Goal: Information Seeking & Learning: Learn about a topic

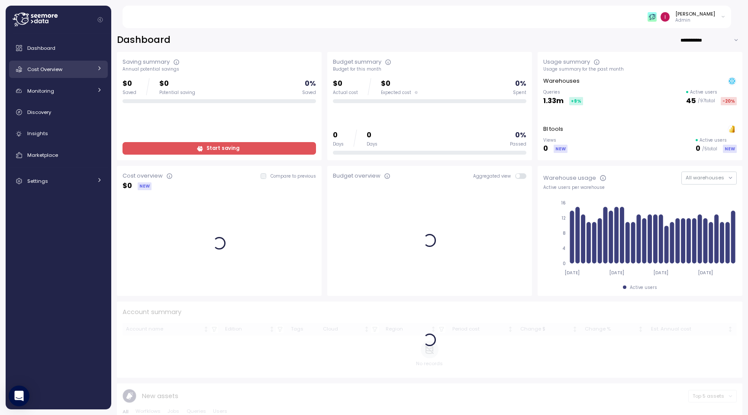
click at [65, 68] on div "Cost Overview" at bounding box center [59, 69] width 65 height 9
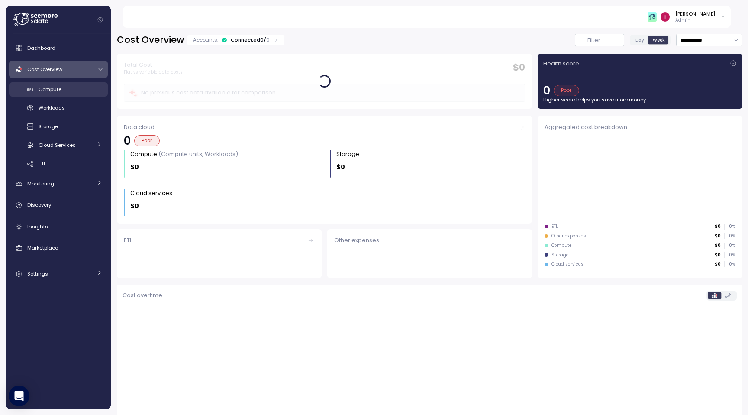
click at [84, 93] on div "Compute" at bounding box center [71, 89] width 64 height 9
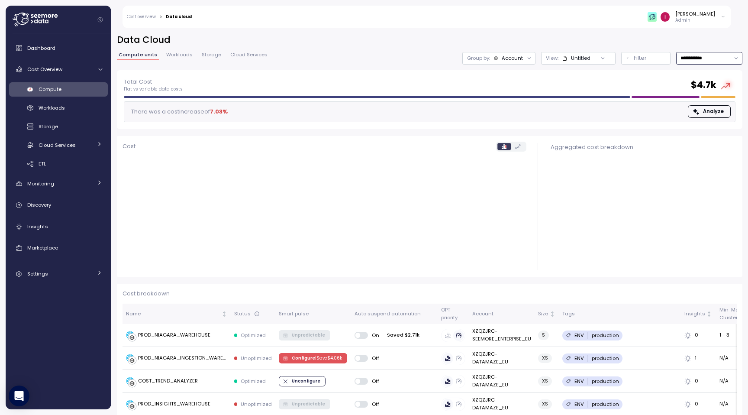
click at [501, 58] on input "**********" at bounding box center [709, 58] width 66 height 13
click at [501, 99] on div "Last 7 days" at bounding box center [705, 97] width 28 height 7
type input "**********"
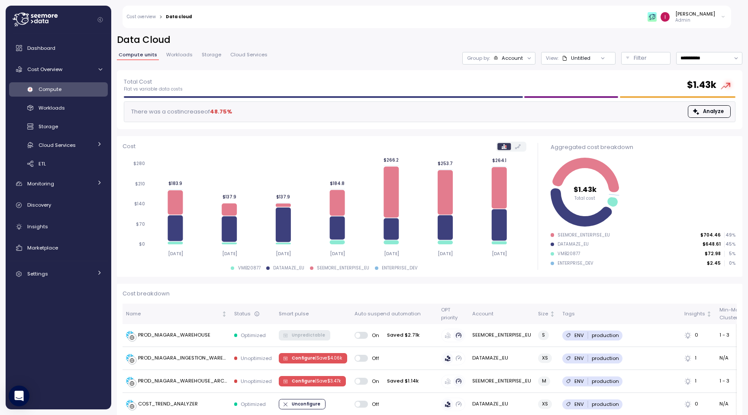
click at [501, 20] on p "Admin" at bounding box center [696, 20] width 40 height 6
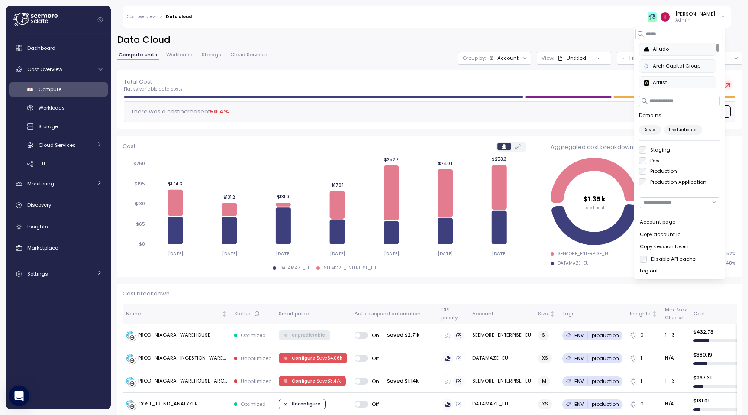
click at [501, 125] on label "Production" at bounding box center [684, 130] width 38 height 10
click at [501, 132] on button "Production" at bounding box center [695, 130] width 6 height 6
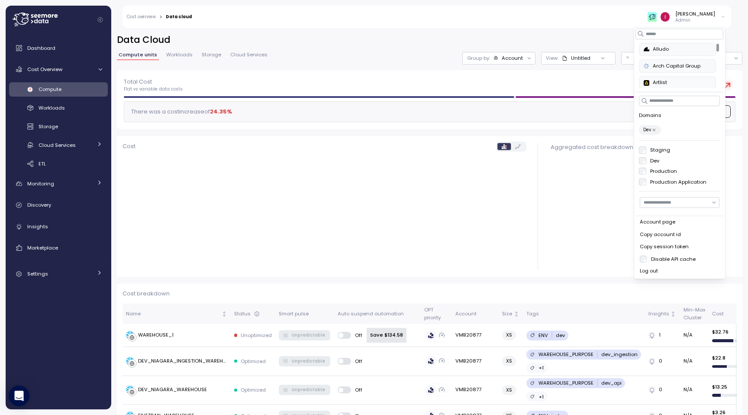
click at [501, 129] on icon "button" at bounding box center [654, 130] width 4 height 4
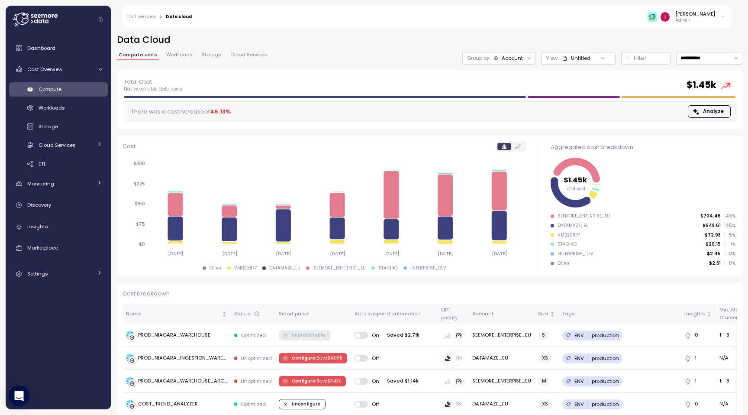
click at [382, 71] on div "Total Cost Flat vs variable data costs $ 1.45k There was a cost increase of 46.…" at bounding box center [430, 99] width 626 height 59
click at [501, 14] on div "[PERSON_NAME]" at bounding box center [696, 13] width 40 height 7
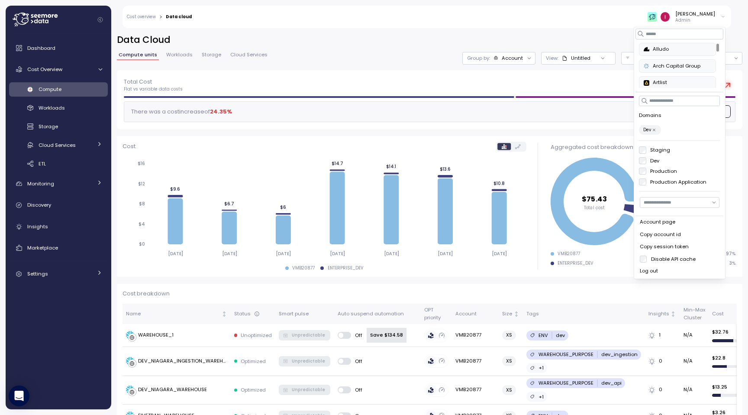
click at [343, 80] on div "Total Cost Flat vs variable data costs $ 75.43" at bounding box center [430, 85] width 612 height 16
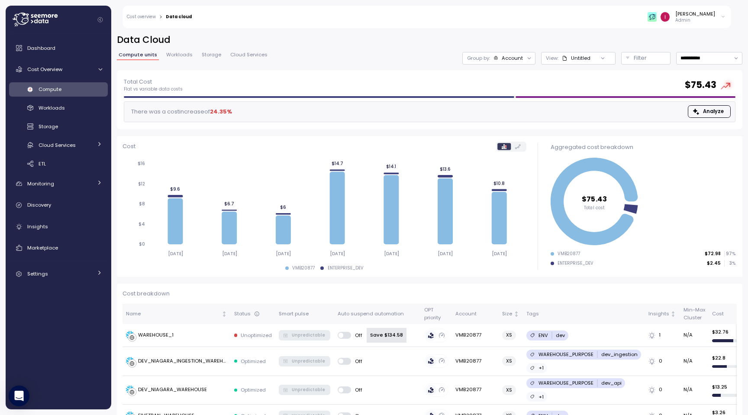
click at [172, 55] on span "Workloads" at bounding box center [179, 54] width 26 height 5
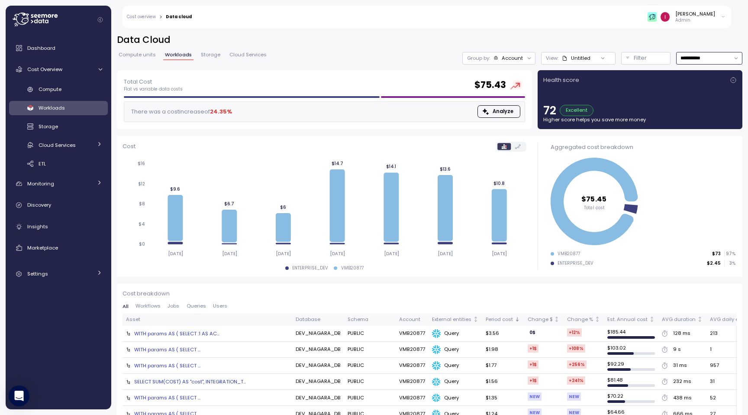
click at [501, 60] on input "**********" at bounding box center [709, 58] width 66 height 13
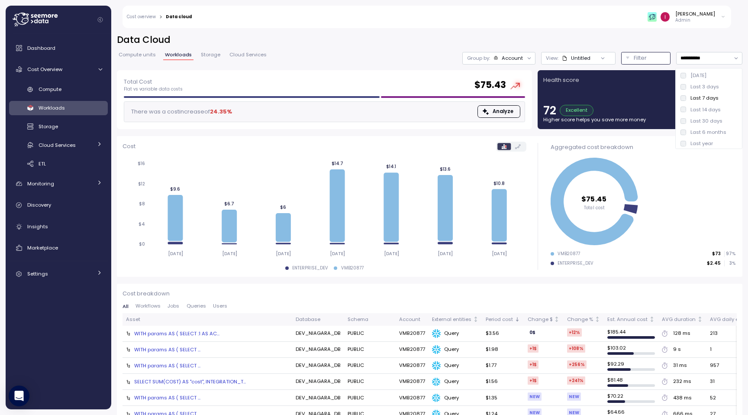
click at [501, 52] on button "Filter" at bounding box center [645, 58] width 49 height 13
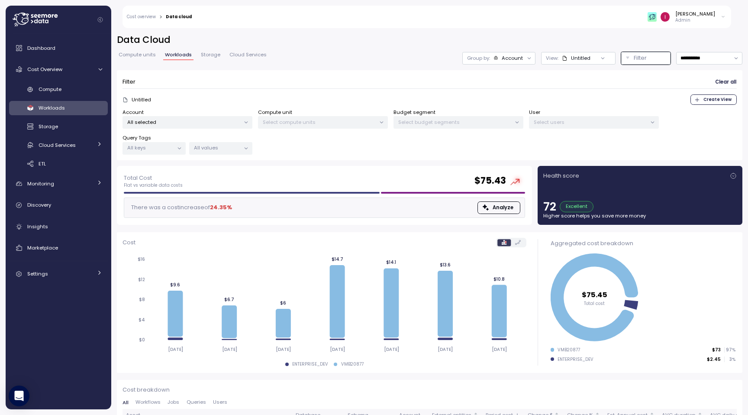
click at [501, 43] on h2 "Data Cloud" at bounding box center [430, 40] width 626 height 13
click at [501, 22] on p "Admin" at bounding box center [696, 20] width 40 height 6
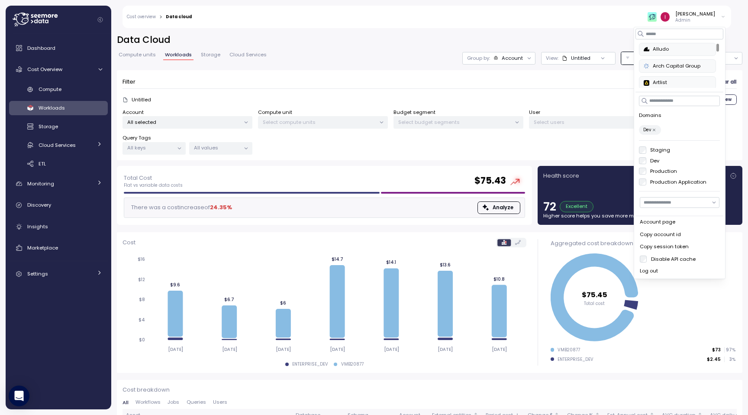
click at [501, 170] on label "Production" at bounding box center [662, 171] width 31 height 7
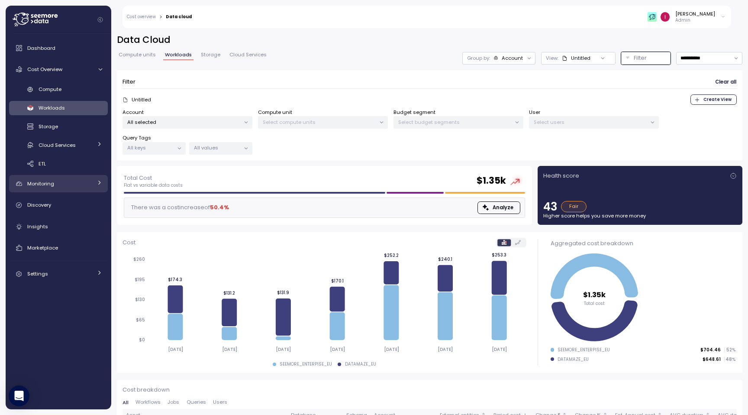
click at [34, 186] on span "Monitoring" at bounding box center [40, 183] width 27 height 7
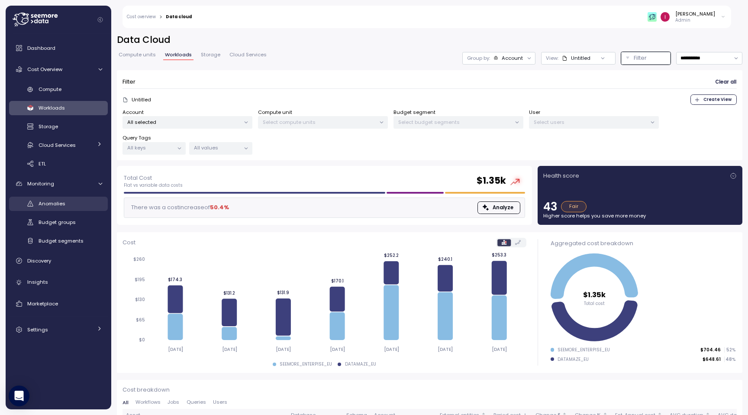
click at [58, 207] on div "Anomalies" at bounding box center [71, 203] width 64 height 9
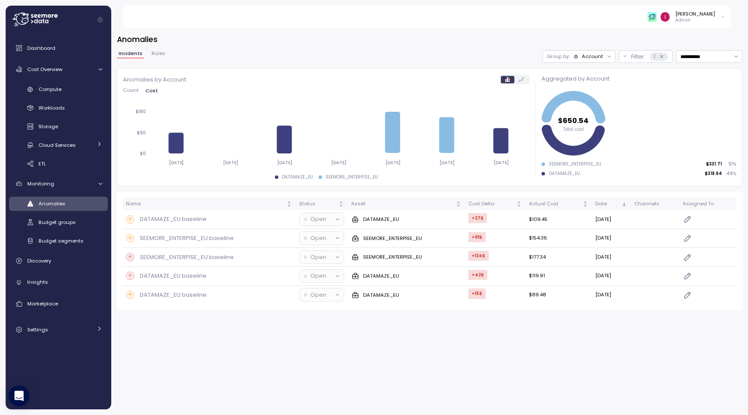
click at [501, 25] on div "Idan Birnboim Admin" at bounding box center [432, 17] width 599 height 23
click at [501, 19] on p "Admin" at bounding box center [696, 20] width 40 height 6
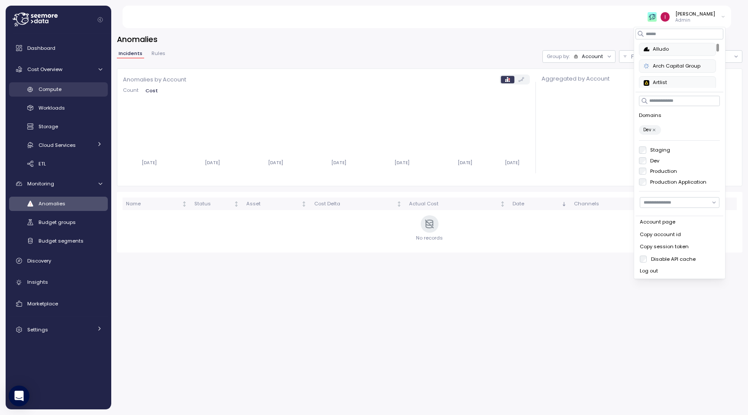
click at [69, 88] on div "Compute" at bounding box center [71, 89] width 64 height 9
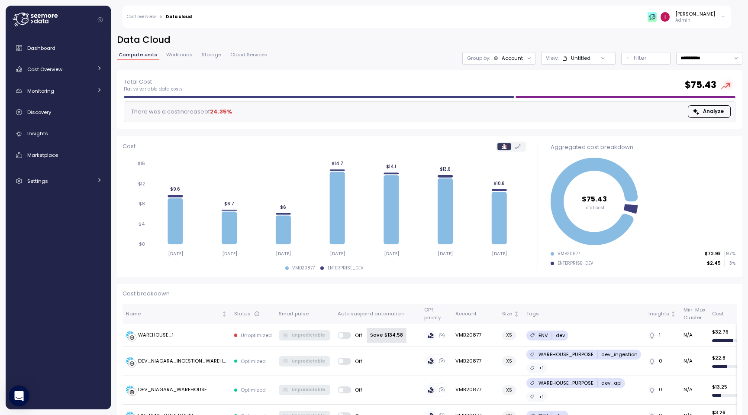
click at [693, 18] on p "Admin" at bounding box center [696, 20] width 40 height 6
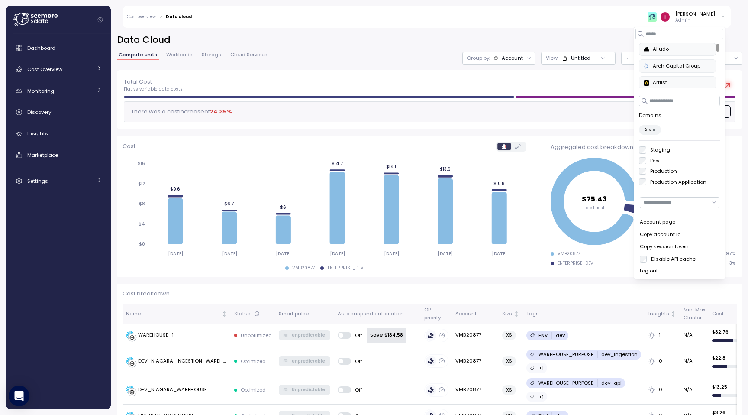
click at [656, 129] on icon "button" at bounding box center [654, 130] width 4 height 4
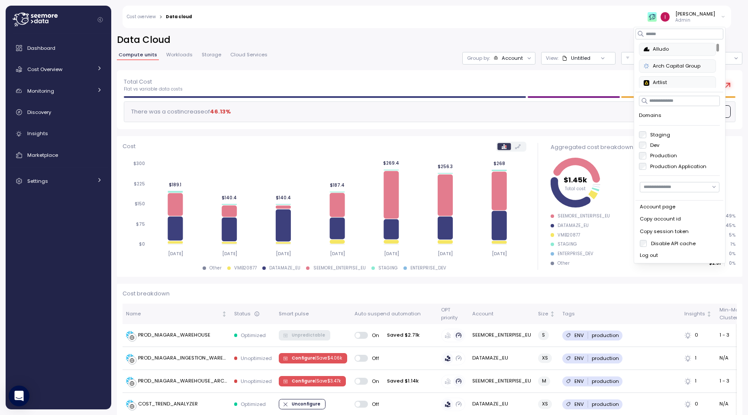
click at [657, 142] on label "Dev" at bounding box center [653, 145] width 13 height 7
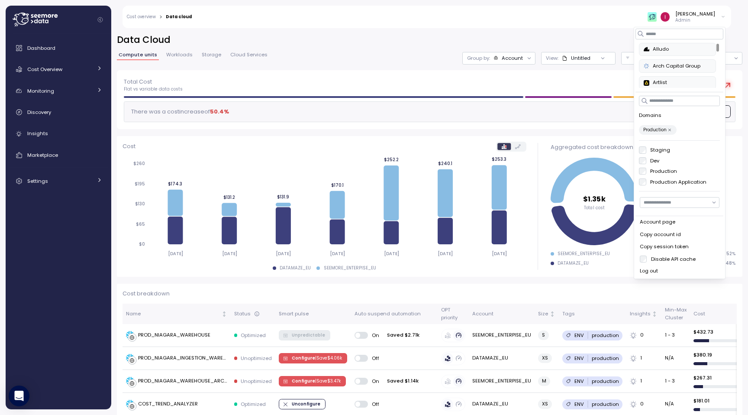
click at [644, 165] on div "Staging Dev Production Production Application" at bounding box center [680, 165] width 81 height 39
click at [183, 57] on span "Workloads" at bounding box center [179, 54] width 26 height 5
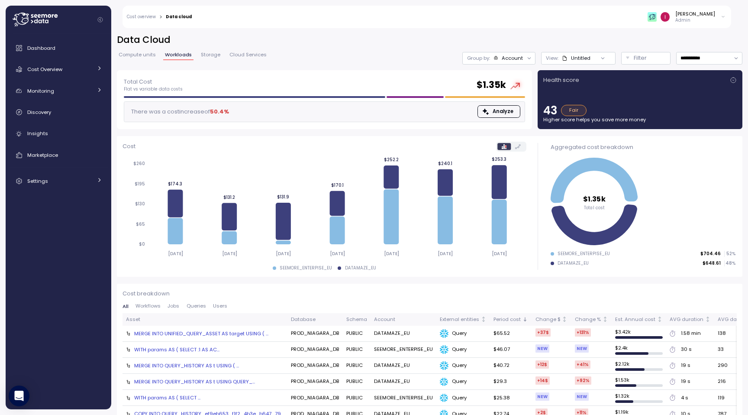
click at [702, 23] on p "Admin" at bounding box center [696, 20] width 40 height 6
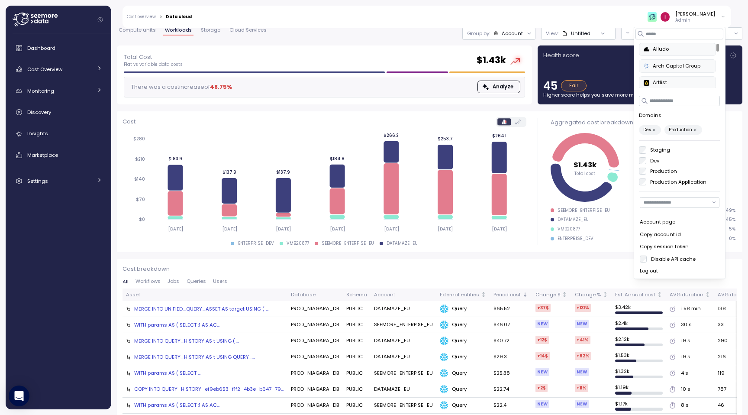
scroll to position [26, 0]
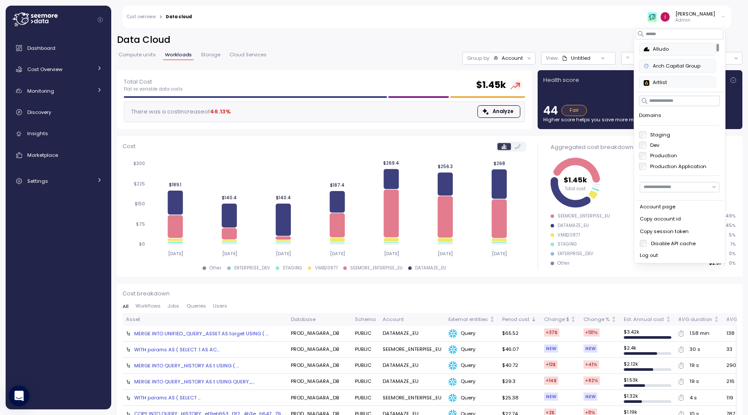
click at [446, 39] on h2 "Data Cloud" at bounding box center [430, 40] width 626 height 13
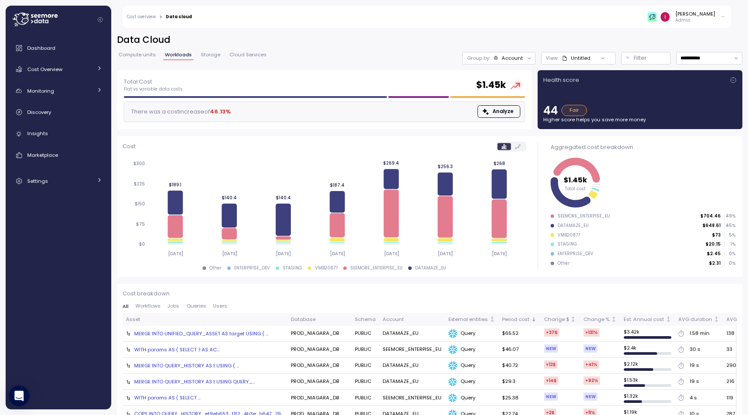
click at [693, 17] on div "[PERSON_NAME]" at bounding box center [696, 13] width 40 height 7
click at [566, 34] on h2 "Data Cloud" at bounding box center [430, 40] width 626 height 13
click at [641, 60] on p "Filter" at bounding box center [640, 58] width 13 height 9
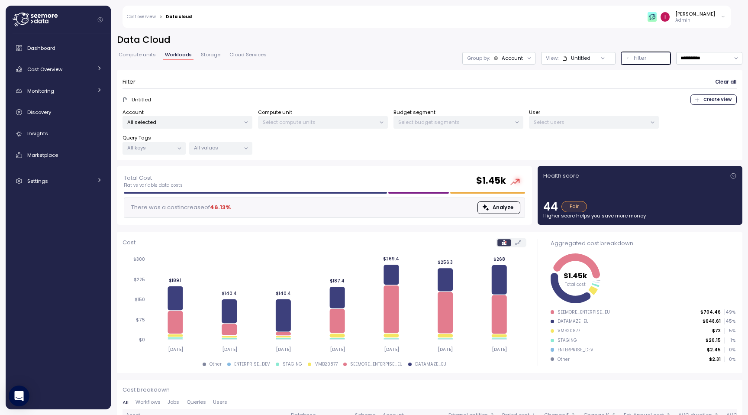
click at [641, 60] on p "Filter" at bounding box center [640, 58] width 13 height 9
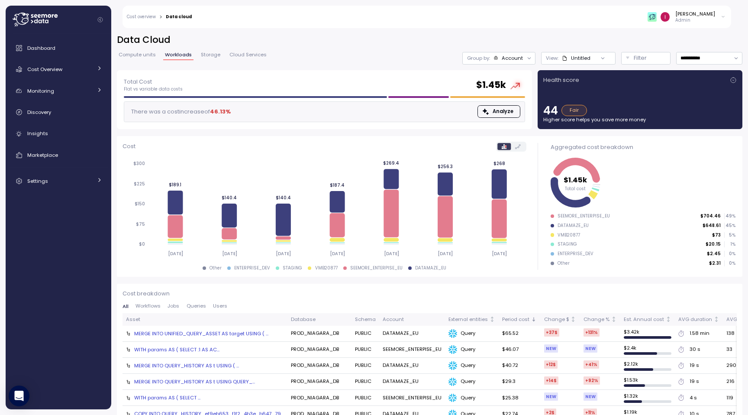
click at [685, 22] on p "Admin" at bounding box center [696, 20] width 40 height 6
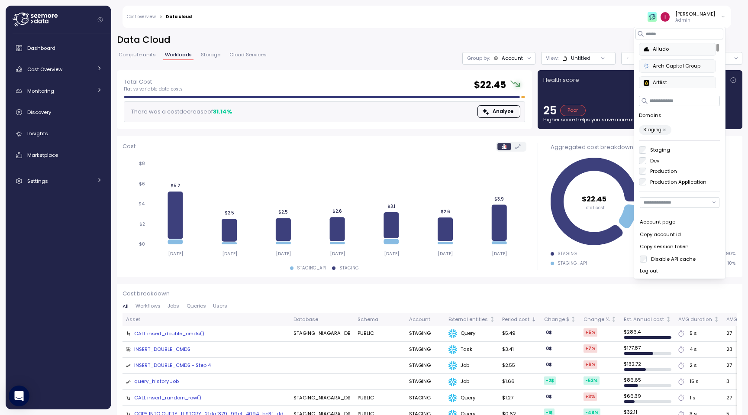
click at [647, 162] on div at bounding box center [643, 160] width 7 height 7
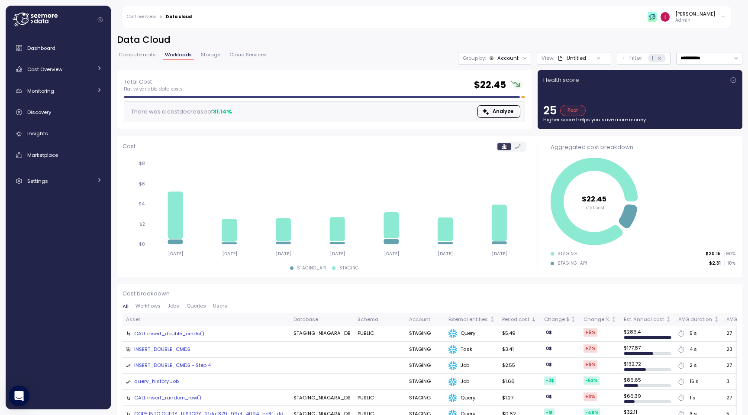
click at [432, 68] on div "Total Cost Flat vs variable data costs $ 22.45 There was a cost decrease of 31.…" at bounding box center [324, 99] width 421 height 65
click at [621, 61] on button "Filter 1" at bounding box center [644, 58] width 54 height 13
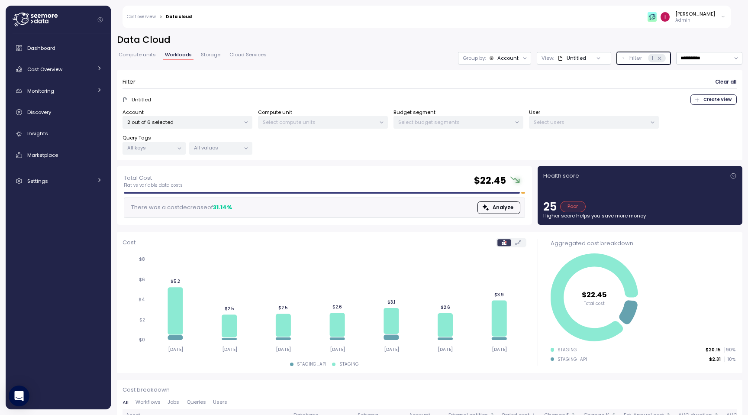
click at [202, 119] on p "2 out of 6 selected" at bounding box center [183, 122] width 113 height 7
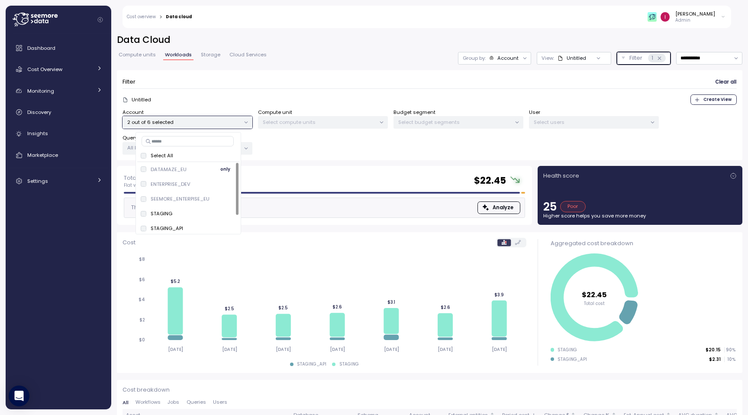
click at [148, 167] on div "DATAMAZE_EU" at bounding box center [164, 169] width 46 height 7
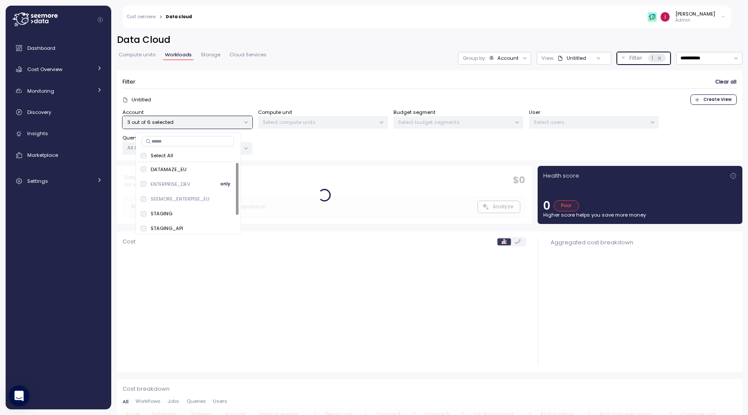
click at [147, 186] on div "ENTERPRISE_DEV" at bounding box center [166, 184] width 50 height 7
click at [146, 198] on div "SEEMORE_ENTERPISE_EU" at bounding box center [175, 198] width 69 height 7
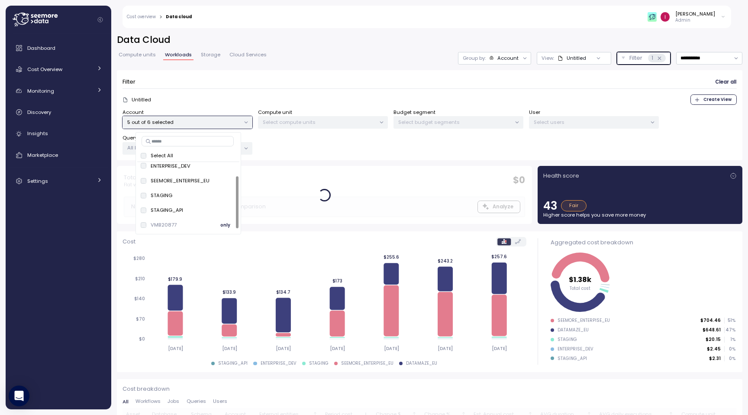
click at [161, 225] on p "VMB20877" at bounding box center [164, 224] width 26 height 7
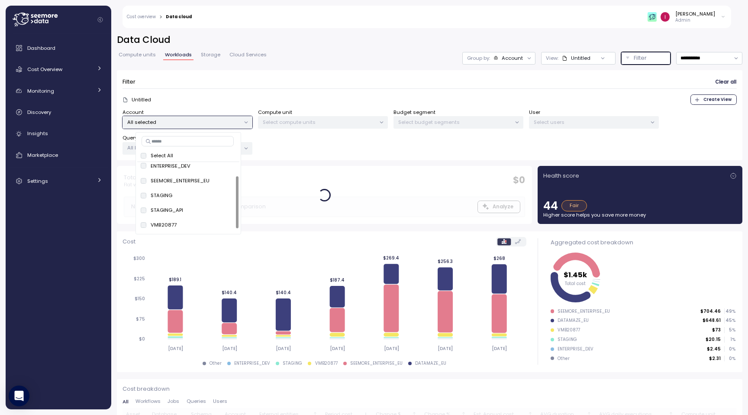
click at [639, 59] on p "Filter" at bounding box center [640, 58] width 13 height 9
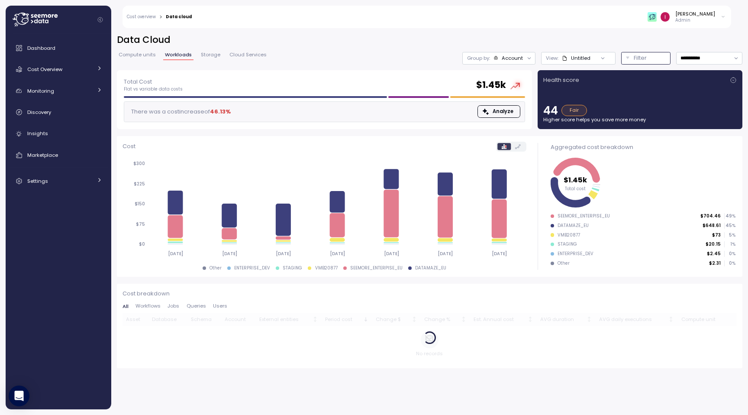
click at [639, 59] on p "Filter" at bounding box center [640, 58] width 13 height 9
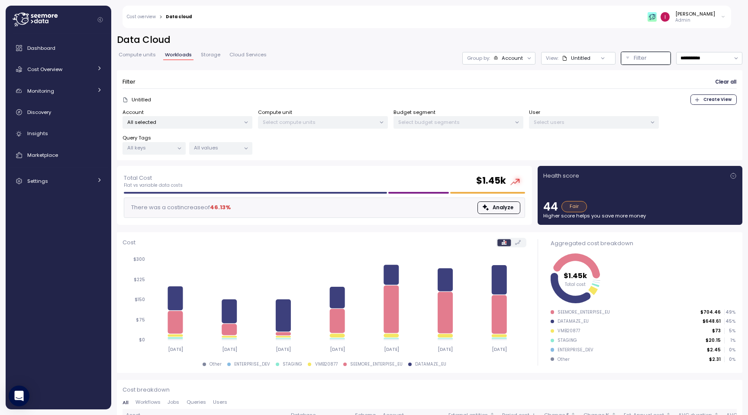
click at [697, 15] on div "[PERSON_NAME]" at bounding box center [696, 13] width 40 height 7
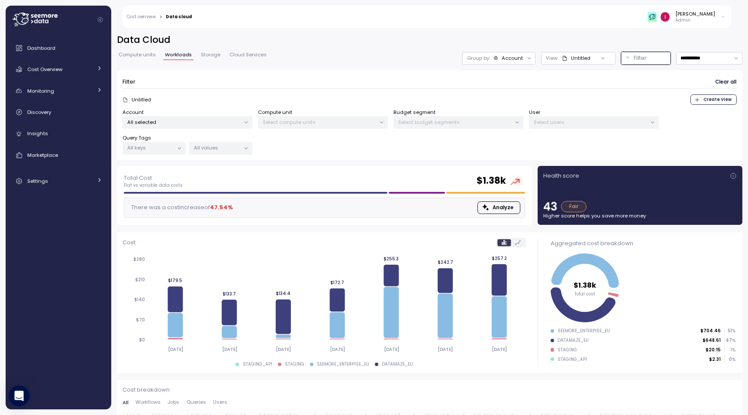
click at [202, 121] on p "All selected" at bounding box center [183, 122] width 113 height 7
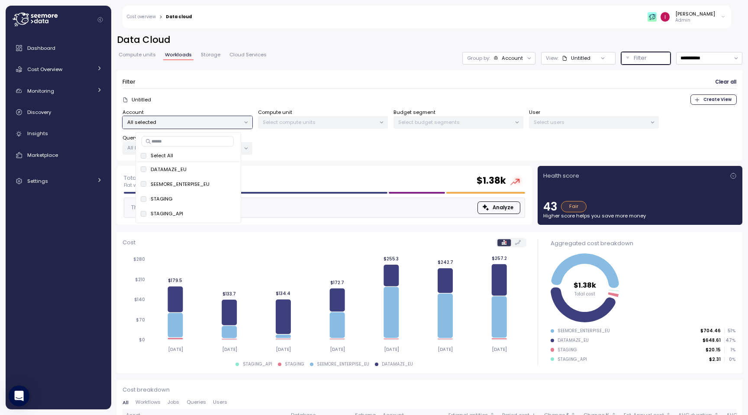
click at [639, 60] on p "Filter" at bounding box center [640, 58] width 13 height 9
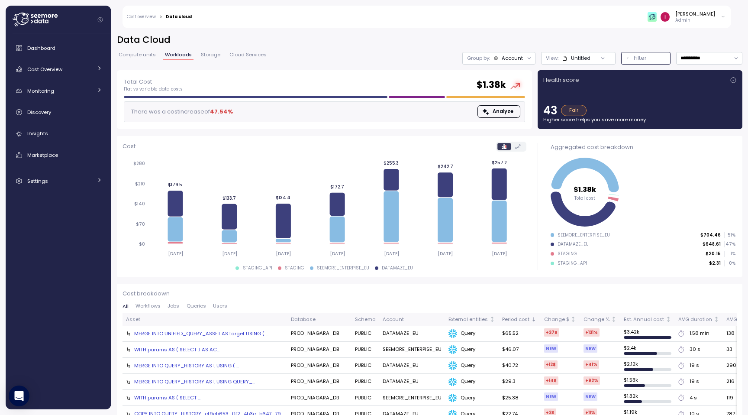
click at [639, 60] on p "Filter" at bounding box center [640, 58] width 13 height 9
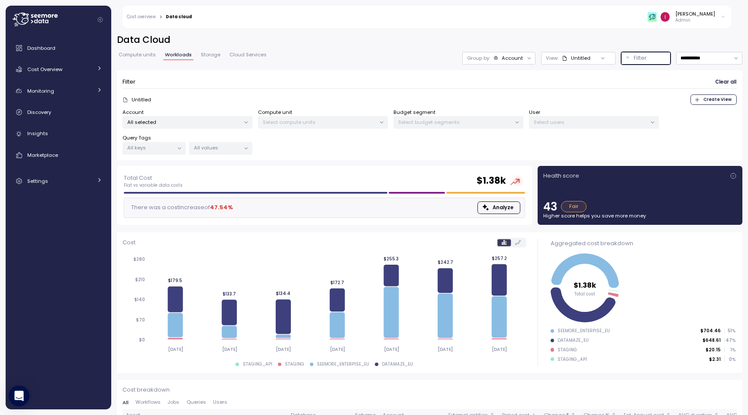
click at [198, 126] on div "All selected" at bounding box center [188, 122] width 130 height 13
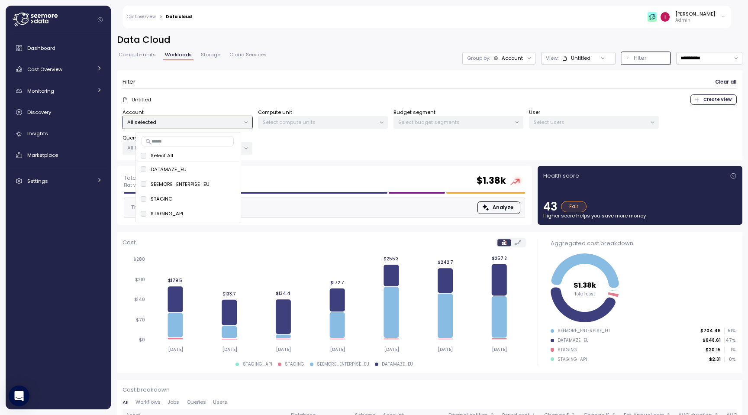
click at [704, 27] on div "Idan Birnboim Admin" at bounding box center [464, 17] width 534 height 23
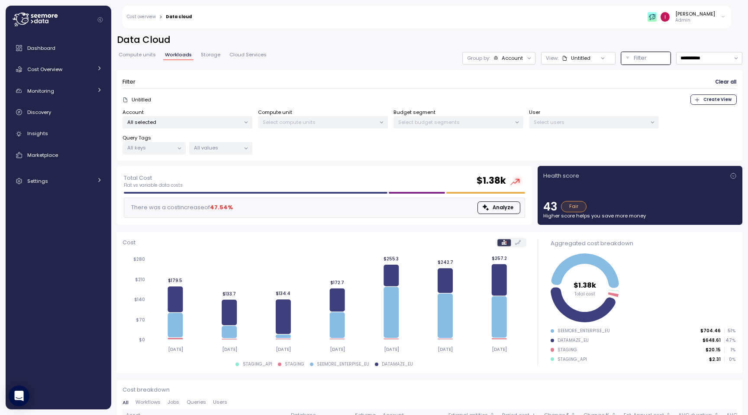
click at [690, 22] on p "Admin" at bounding box center [696, 20] width 40 height 6
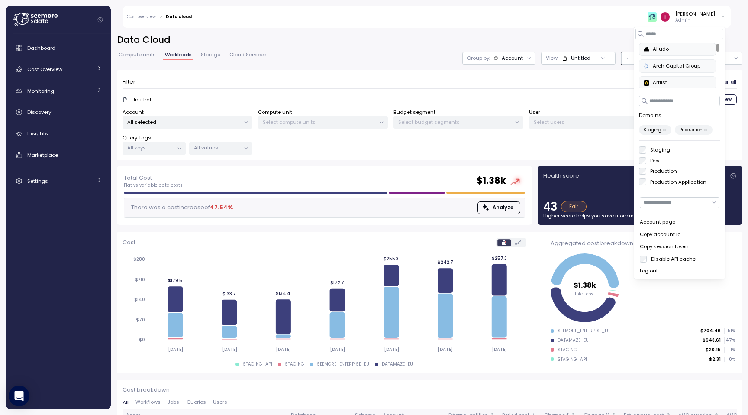
click at [655, 159] on label "Dev" at bounding box center [653, 160] width 13 height 7
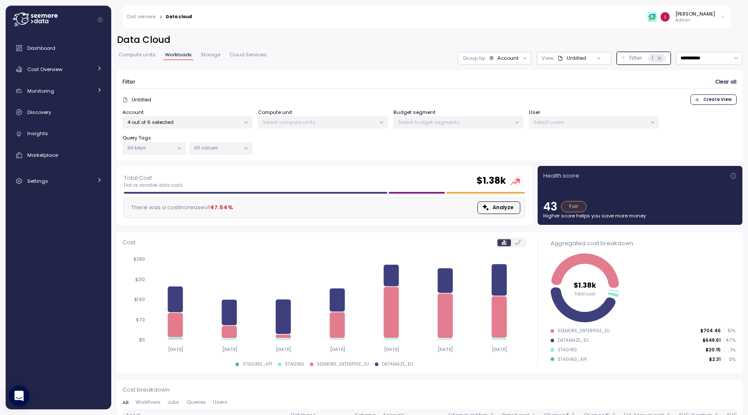
click at [187, 123] on p "4 out of 6 selected" at bounding box center [183, 122] width 113 height 7
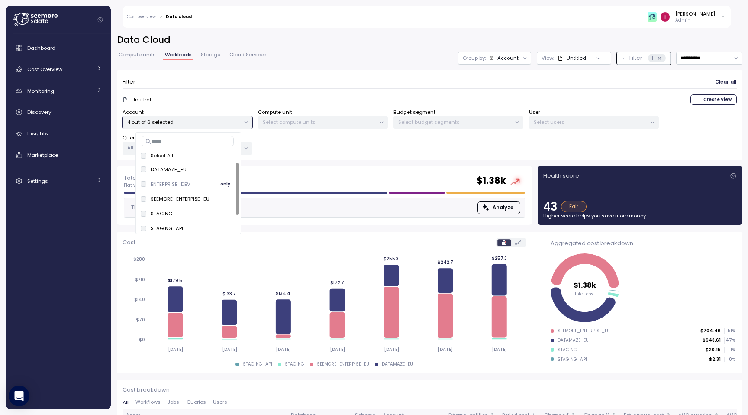
click at [166, 184] on p "ENTERPRISE_DEV" at bounding box center [171, 184] width 40 height 7
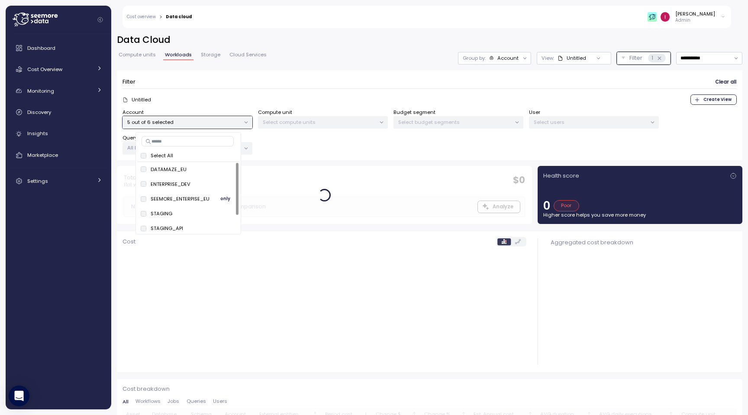
scroll to position [18, 0]
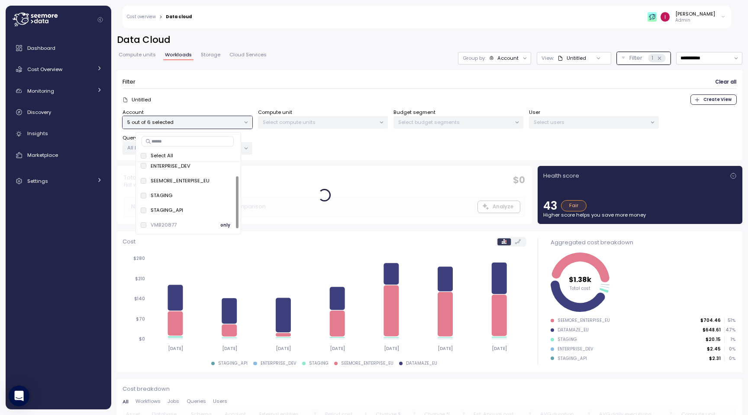
click at [162, 224] on p "VMB20877" at bounding box center [164, 224] width 26 height 7
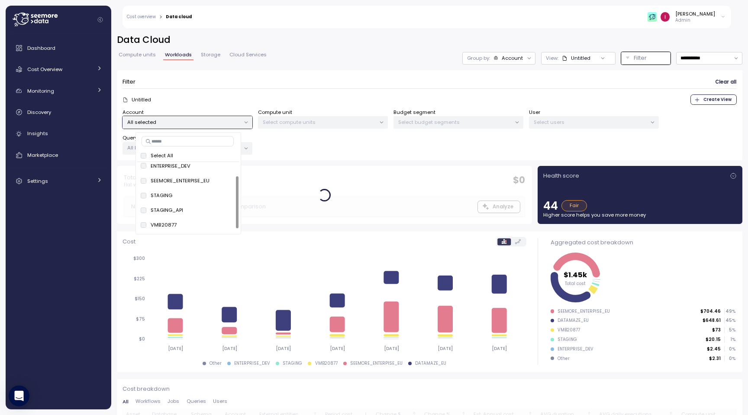
click at [336, 65] on div "**********" at bounding box center [430, 100] width 626 height 132
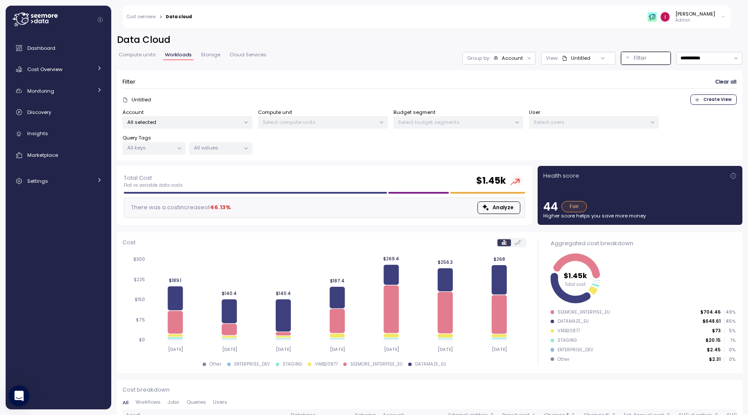
click at [703, 16] on div "[PERSON_NAME]" at bounding box center [696, 13] width 40 height 7
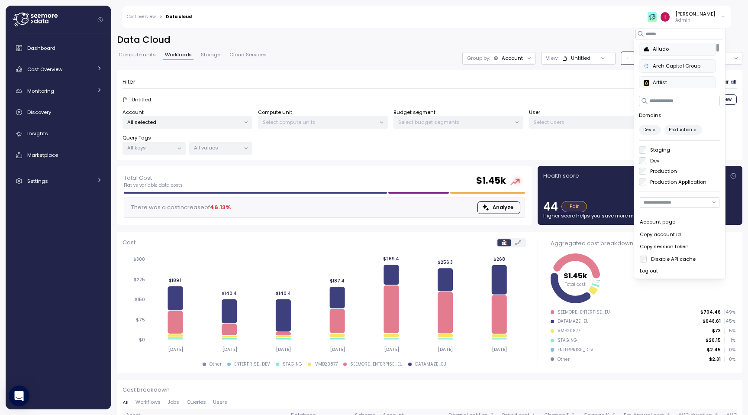
click at [644, 164] on div "Staging Dev Production Production Application" at bounding box center [680, 165] width 81 height 39
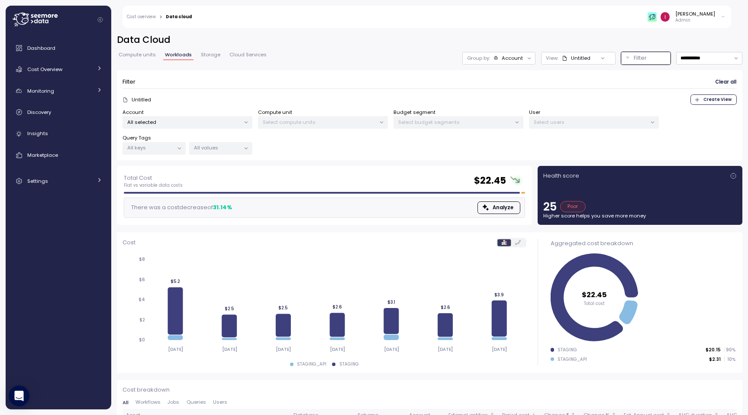
click at [282, 84] on div "Filter Clear all" at bounding box center [430, 82] width 614 height 13
click at [219, 123] on p "All selected" at bounding box center [183, 122] width 113 height 7
click at [239, 82] on div "Filter Clear all" at bounding box center [430, 82] width 614 height 13
click at [148, 57] on span "Compute units" at bounding box center [137, 54] width 37 height 5
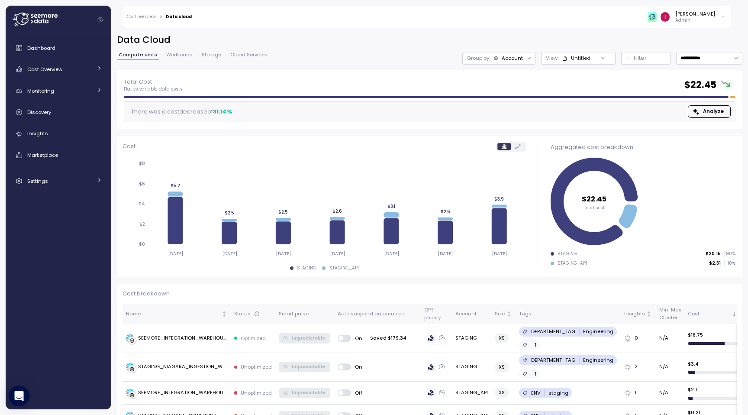
click at [176, 55] on span "Workloads" at bounding box center [179, 54] width 26 height 5
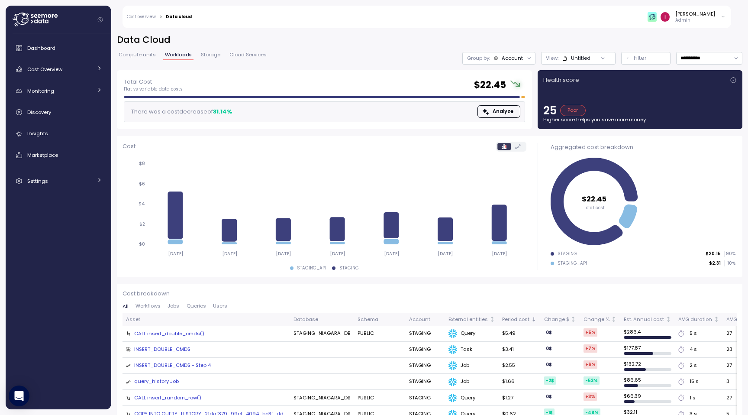
click at [223, 55] on div "Compute units Workloads Storage Cloud Services" at bounding box center [193, 57] width 152 height 11
click at [213, 55] on span "Storage" at bounding box center [210, 54] width 19 height 5
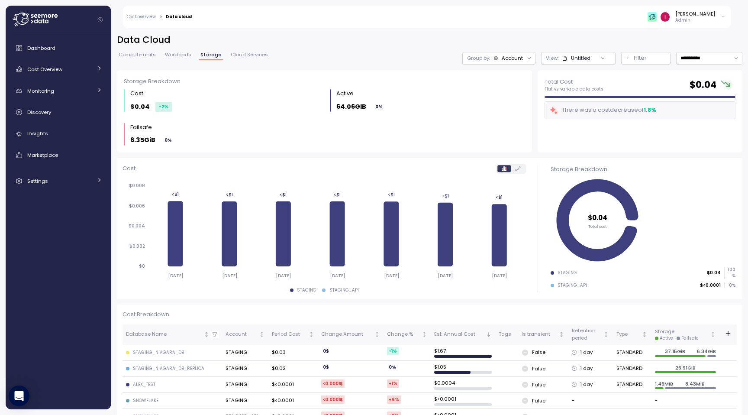
click at [242, 56] on span "Cloud Services" at bounding box center [249, 54] width 37 height 5
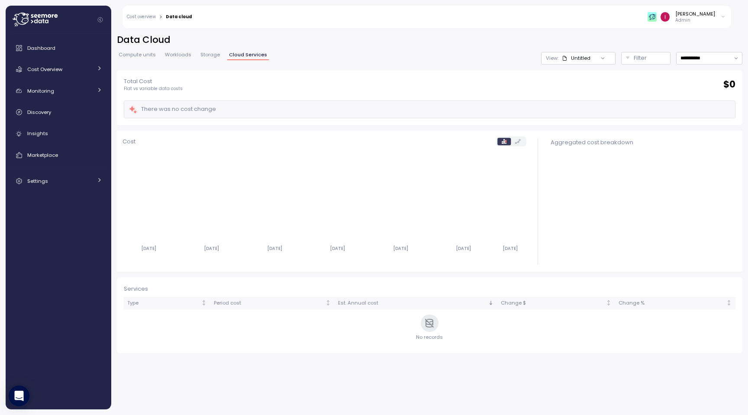
click at [705, 16] on div "[PERSON_NAME]" at bounding box center [696, 13] width 40 height 7
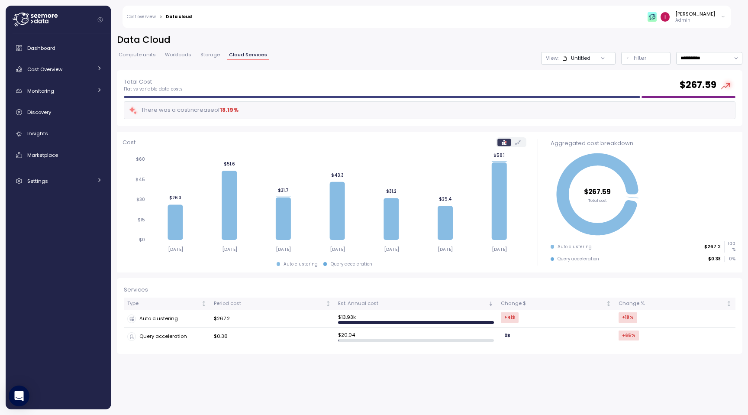
click at [405, 58] on div "**********" at bounding box center [430, 58] width 626 height 13
click at [703, 10] on div "[PERSON_NAME]" at bounding box center [696, 13] width 40 height 7
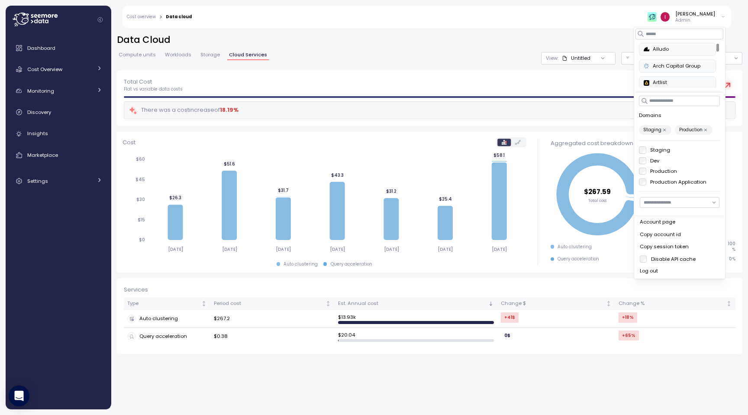
click at [571, 35] on h2 "Data Cloud" at bounding box center [430, 40] width 626 height 13
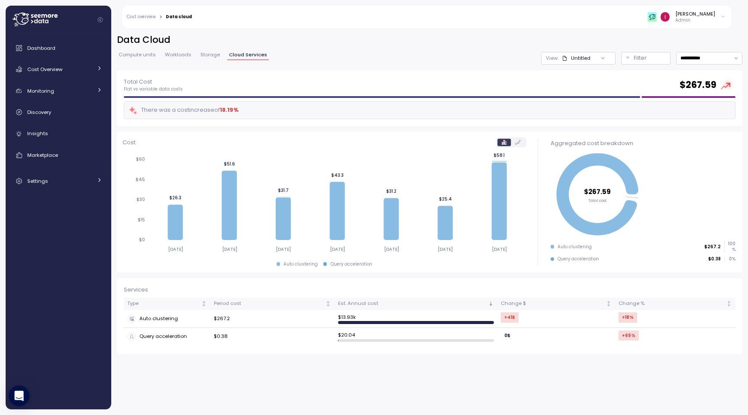
click at [138, 53] on span "Compute units" at bounding box center [137, 54] width 37 height 5
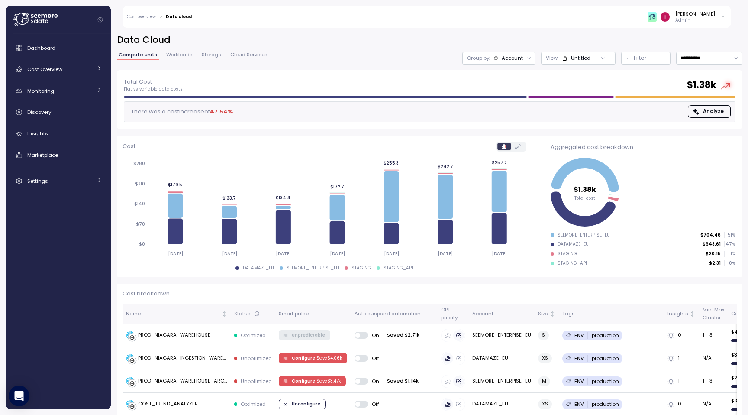
click at [702, 22] on p "Admin" at bounding box center [696, 20] width 40 height 6
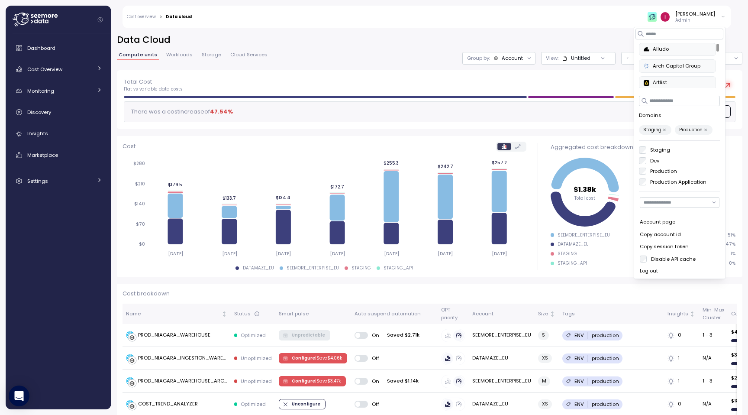
click at [703, 132] on button "Production" at bounding box center [706, 130] width 6 height 6
click at [657, 132] on p "Staging" at bounding box center [653, 130] width 18 height 6
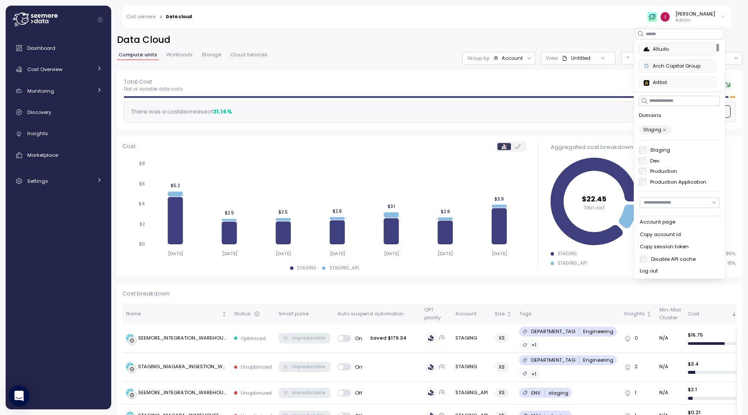
click at [429, 40] on h2 "Data Cloud" at bounding box center [430, 40] width 626 height 13
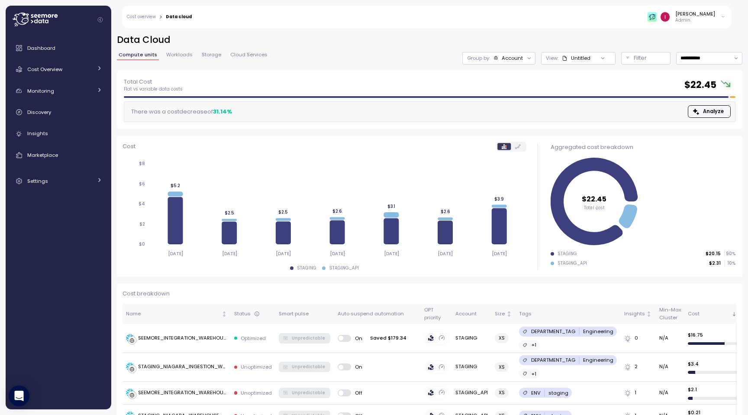
click at [691, 13] on div "[PERSON_NAME]" at bounding box center [696, 13] width 40 height 7
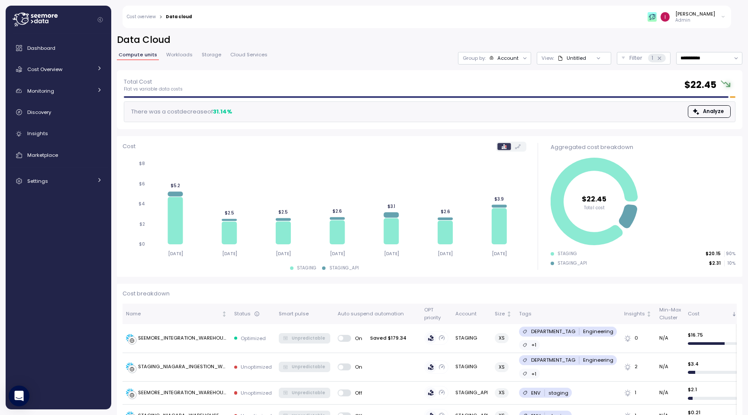
click at [419, 47] on div "**********" at bounding box center [430, 52] width 626 height 36
click at [177, 47] on div "**********" at bounding box center [430, 52] width 626 height 36
click at [660, 59] on icon at bounding box center [660, 58] width 6 height 6
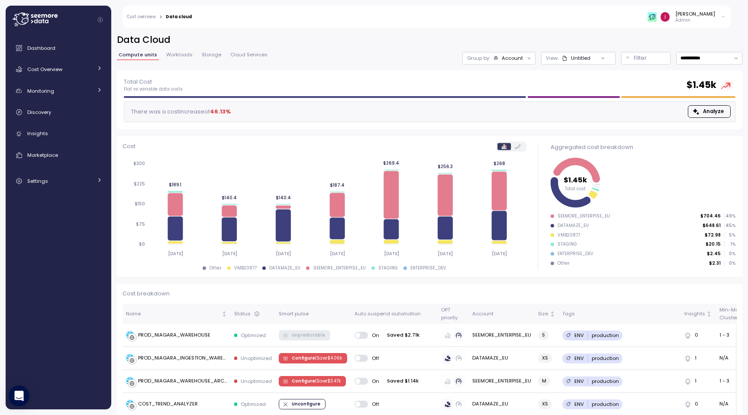
click at [182, 49] on div "**********" at bounding box center [430, 52] width 626 height 36
click at [181, 59] on link "Workloads" at bounding box center [180, 55] width 30 height 7
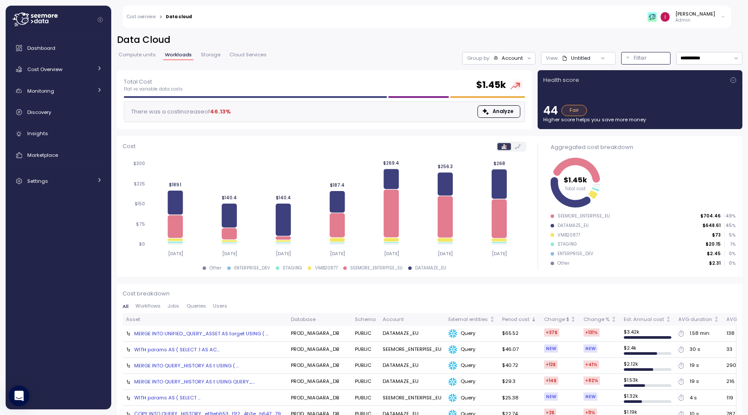
click at [648, 60] on div "Filter" at bounding box center [650, 58] width 32 height 9
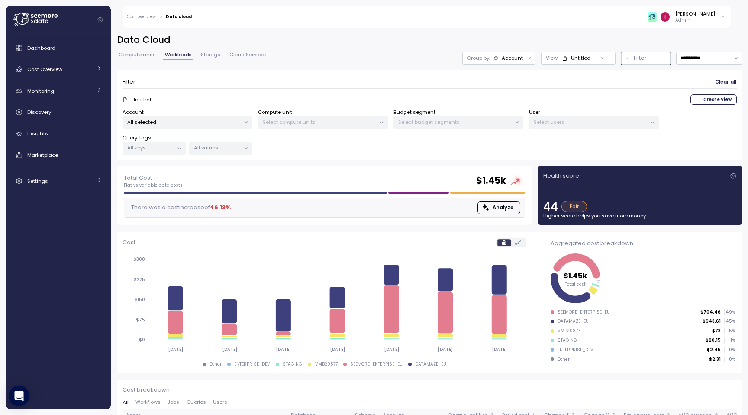
click at [477, 13] on div "Idan Birnboim Admin" at bounding box center [464, 17] width 534 height 23
click at [476, 24] on div "Idan Birnboim Admin" at bounding box center [464, 17] width 534 height 23
click at [641, 56] on p "Filter" at bounding box center [640, 58] width 13 height 9
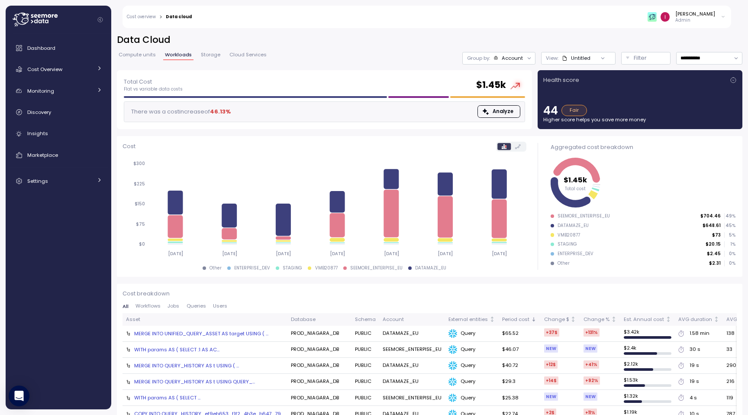
click at [708, 19] on p "Admin" at bounding box center [696, 20] width 40 height 6
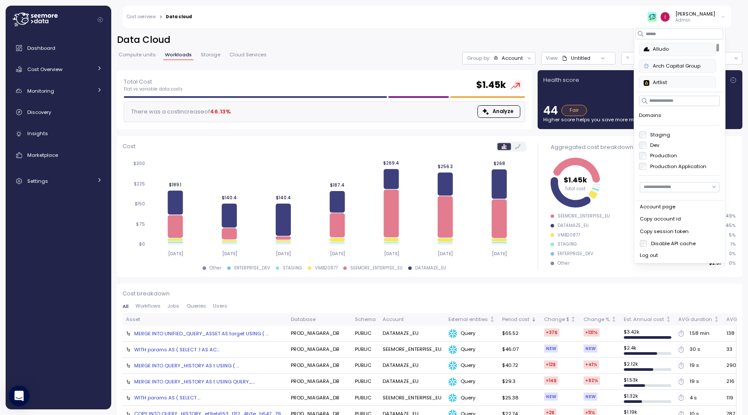
click at [581, 32] on div "**********" at bounding box center [429, 219] width 637 height 392
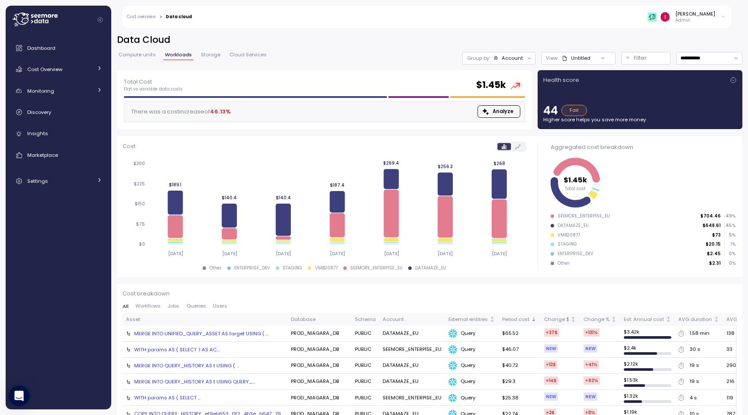
click at [137, 57] on span "Compute units" at bounding box center [137, 54] width 37 height 5
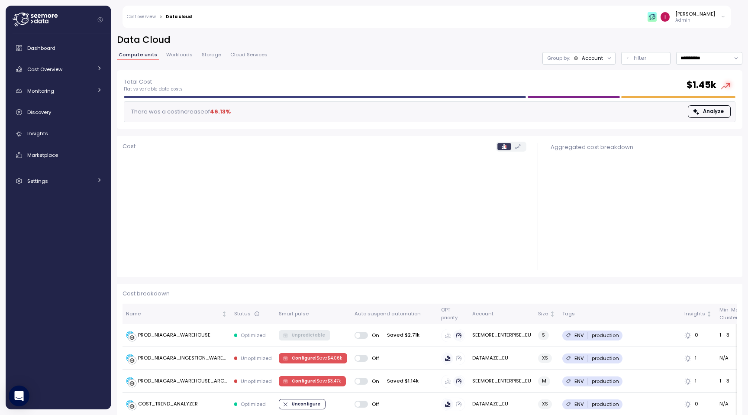
click at [183, 57] on span "Workloads" at bounding box center [179, 54] width 26 height 5
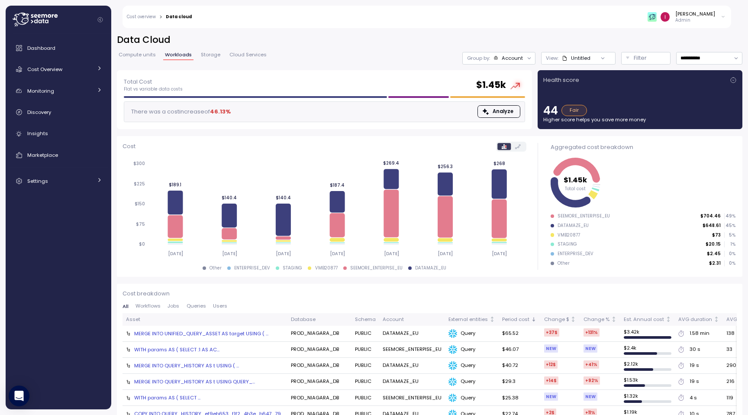
click at [686, 15] on div "[PERSON_NAME]" at bounding box center [696, 13] width 40 height 7
click at [559, 36] on h2 "Data Cloud" at bounding box center [430, 40] width 626 height 13
click at [704, 24] on div "Idan Birnboim Admin" at bounding box center [464, 17] width 534 height 23
click at [701, 18] on p "Admin" at bounding box center [696, 20] width 40 height 6
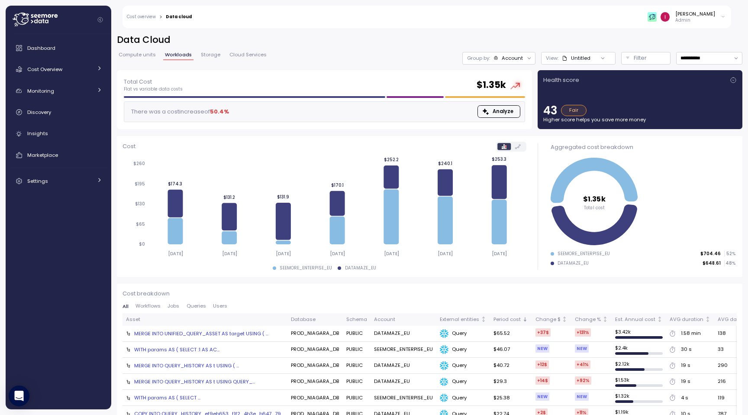
click at [624, 38] on h2 "Data Cloud" at bounding box center [430, 40] width 626 height 13
click at [634, 54] on p "Filter" at bounding box center [640, 58] width 13 height 9
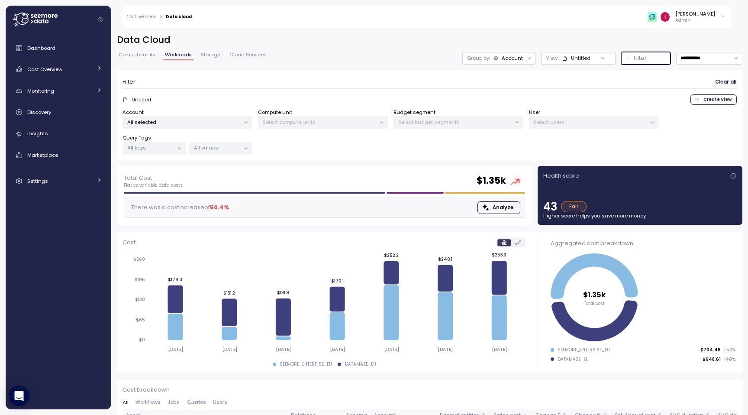
click at [236, 117] on div "All selected" at bounding box center [188, 122] width 130 height 13
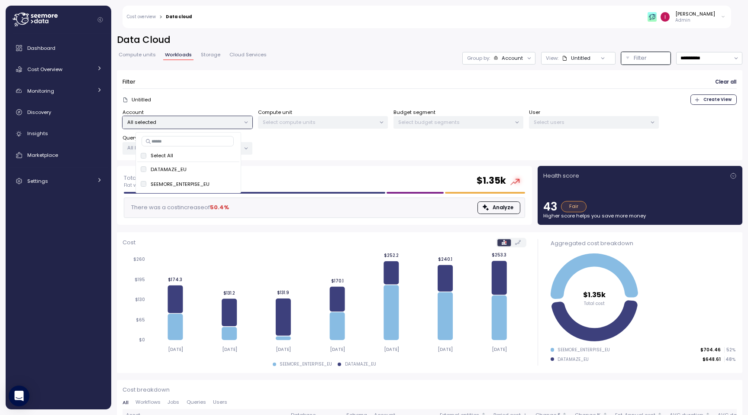
click at [694, 20] on p "Admin" at bounding box center [696, 20] width 40 height 6
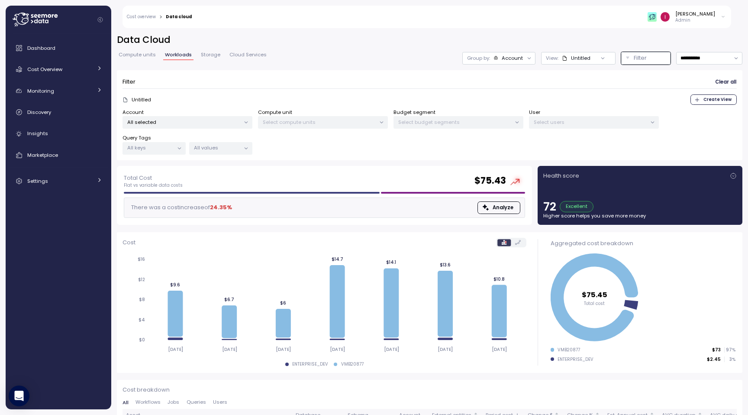
click at [191, 122] on p "All selected" at bounding box center [183, 122] width 113 height 7
click at [337, 77] on div "Filter Clear all" at bounding box center [430, 82] width 614 height 13
click at [705, 23] on p "Admin" at bounding box center [696, 20] width 40 height 6
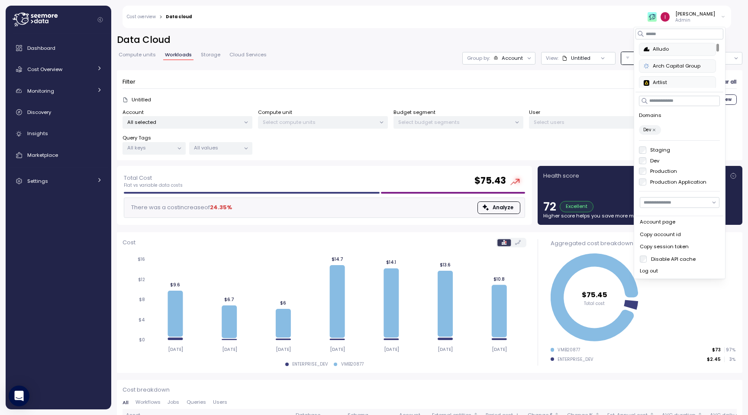
click at [666, 171] on label "Production" at bounding box center [662, 171] width 31 height 7
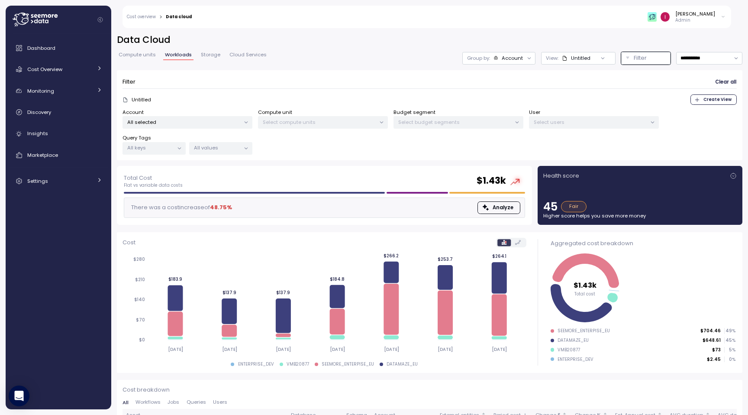
click at [212, 123] on p "All selected" at bounding box center [183, 122] width 113 height 7
click at [398, 162] on div "Filter Clear all Untitled Create View Account All selected Compute unit Select …" at bounding box center [430, 118] width 626 height 96
click at [58, 108] on div "Discovery" at bounding box center [64, 112] width 75 height 9
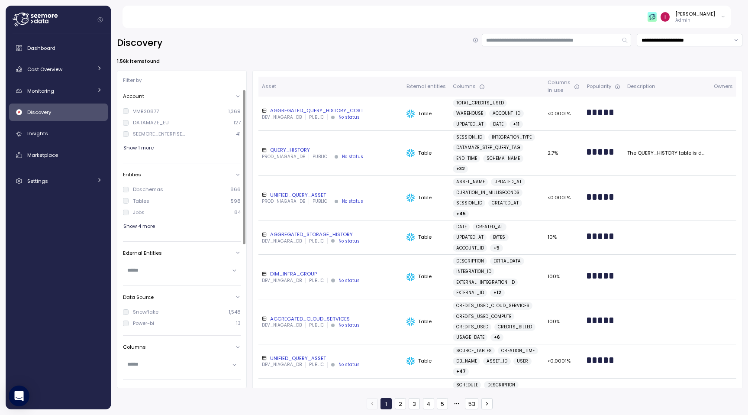
click at [149, 148] on span "Show 1 more" at bounding box center [138, 148] width 30 height 12
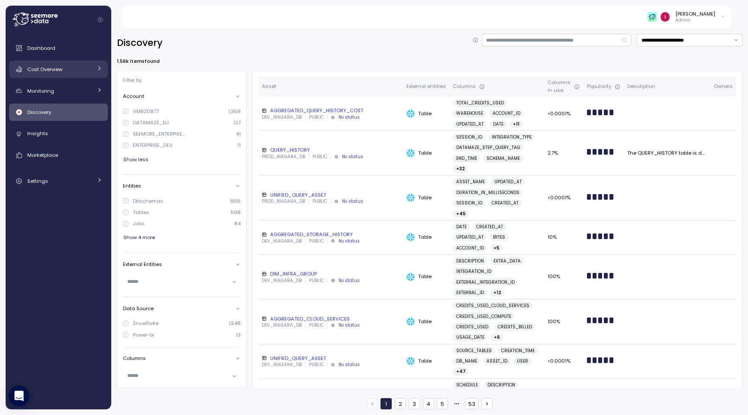
click at [72, 70] on div "Cost Overview" at bounding box center [59, 69] width 65 height 9
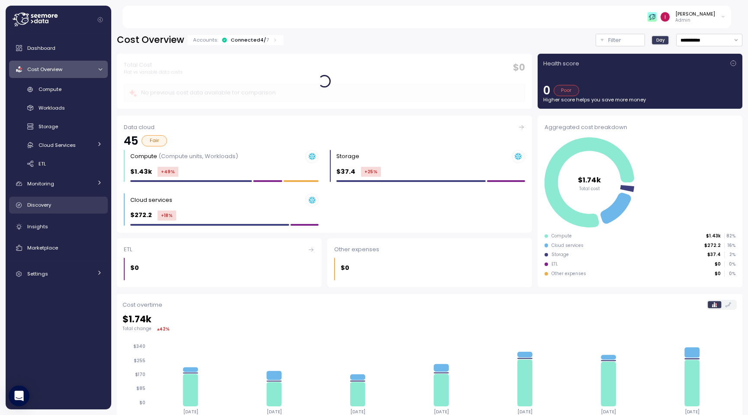
click at [51, 204] on div "Discovery" at bounding box center [64, 205] width 75 height 9
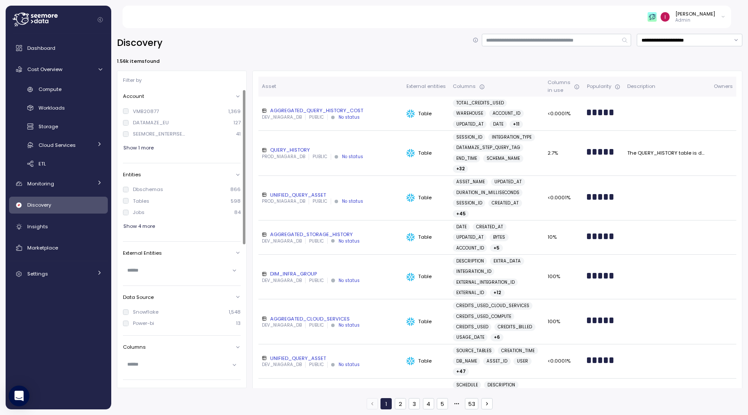
click at [134, 155] on div "VMB20877 1,369 DATAMAZE_EU 127 SEEMORE_ENTERPISE_EU 41 Show 1 more" at bounding box center [182, 130] width 118 height 55
click at [136, 150] on span "Show 1 more" at bounding box center [138, 148] width 30 height 12
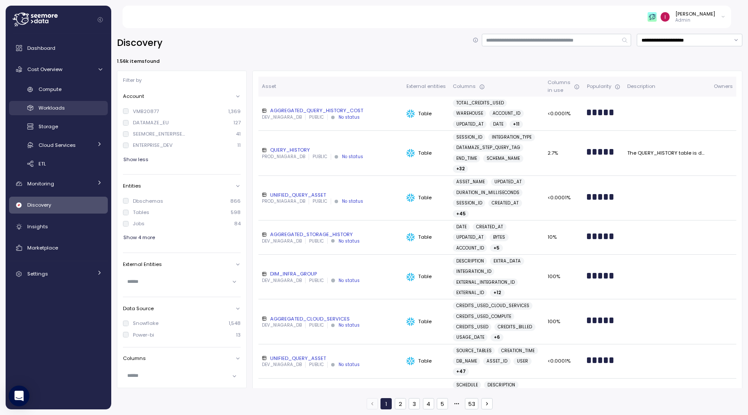
click at [62, 106] on span "Workloads" at bounding box center [52, 107] width 26 height 7
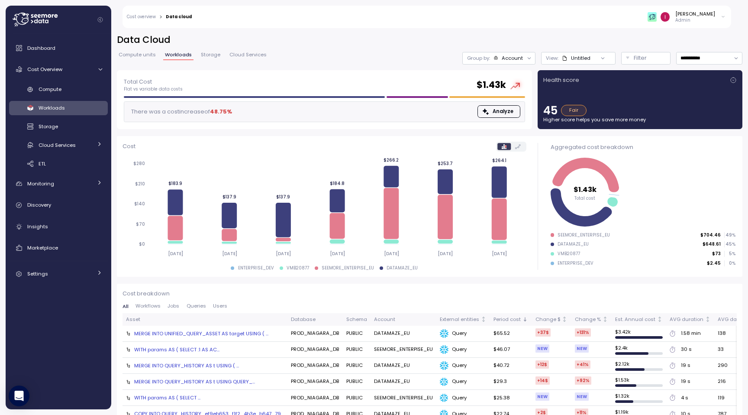
click at [705, 16] on div "[PERSON_NAME]" at bounding box center [696, 13] width 40 height 7
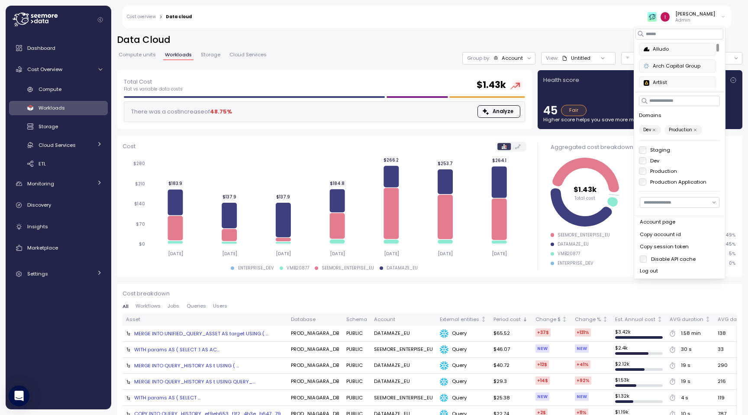
click at [389, 71] on div "Total Cost Flat vs variable data costs $ 1.43k There was a cost increase of 48.…" at bounding box center [324, 99] width 415 height 59
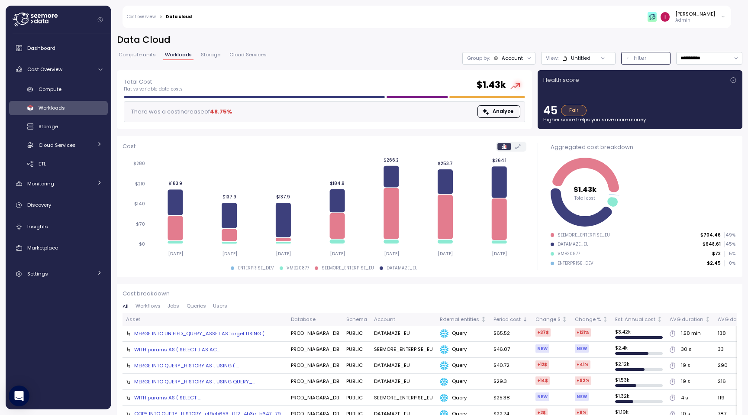
click at [640, 59] on p "Filter" at bounding box center [640, 58] width 13 height 9
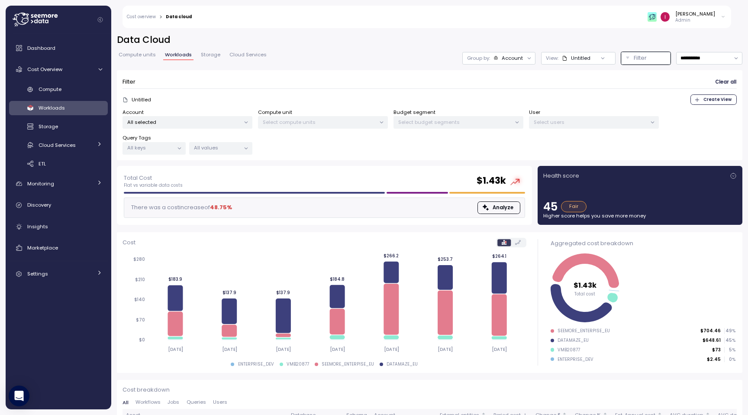
click at [344, 56] on div "**********" at bounding box center [430, 58] width 626 height 13
click at [213, 52] on span "Storage" at bounding box center [210, 54] width 19 height 5
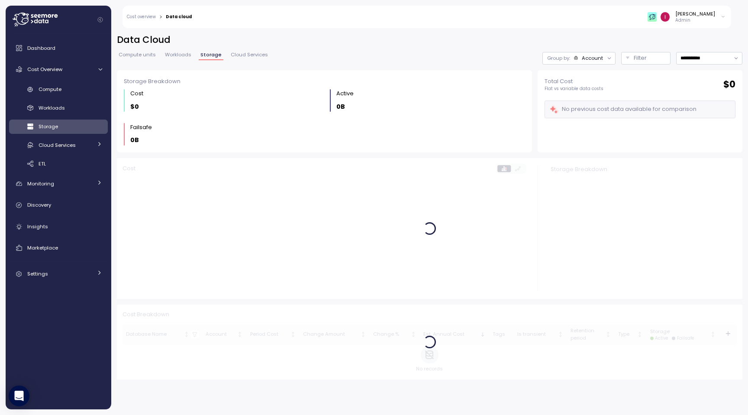
click at [260, 52] on span "Cloud Services" at bounding box center [249, 54] width 37 height 5
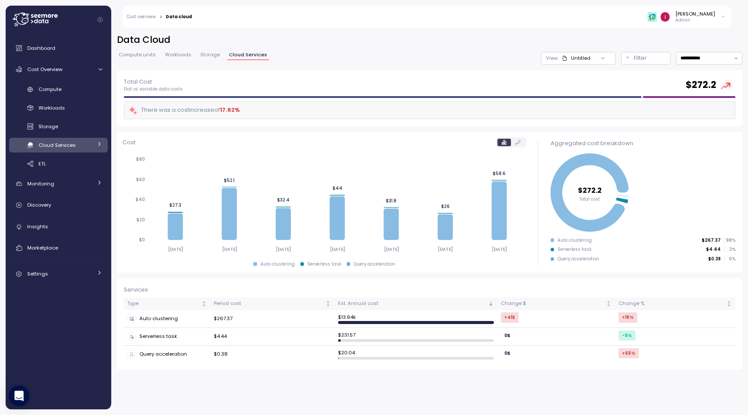
click at [141, 57] on span "Compute units" at bounding box center [137, 54] width 37 height 5
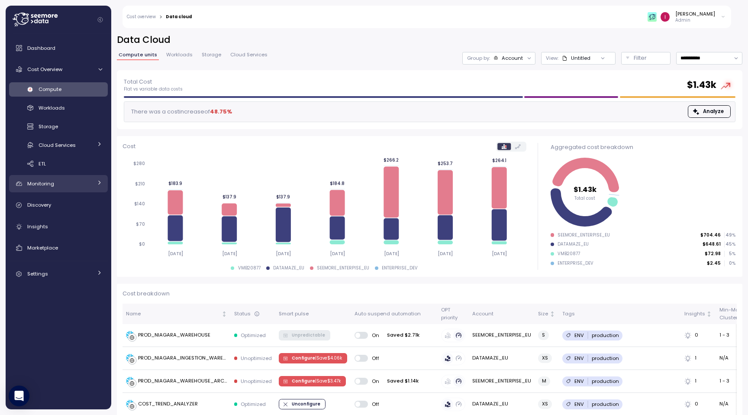
click at [73, 183] on div "Monitoring" at bounding box center [59, 183] width 65 height 9
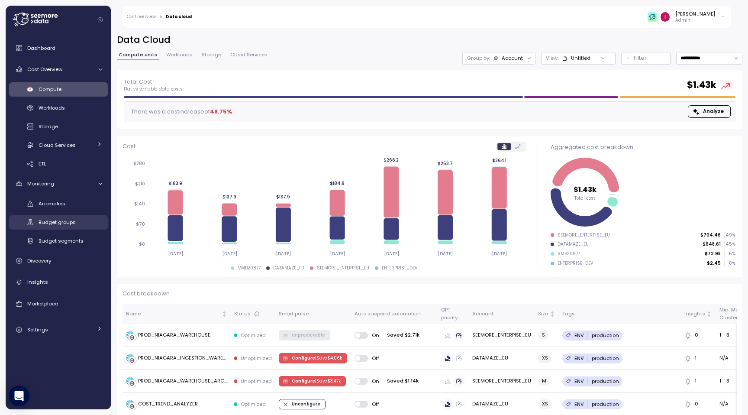
click at [75, 227] on link "Budget groups" at bounding box center [58, 222] width 99 height 14
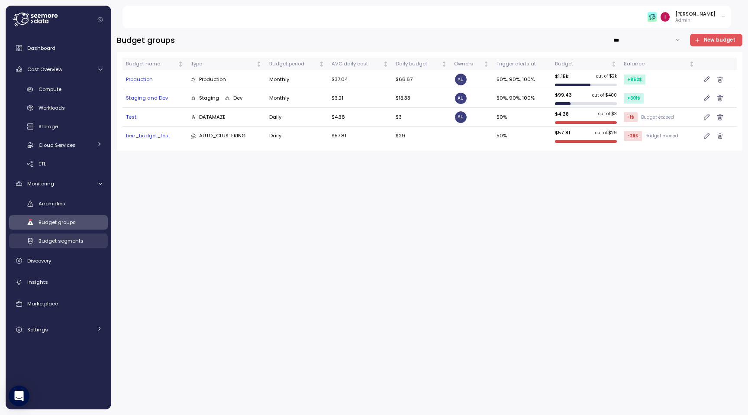
click at [66, 243] on span "Budget segments" at bounding box center [61, 240] width 45 height 7
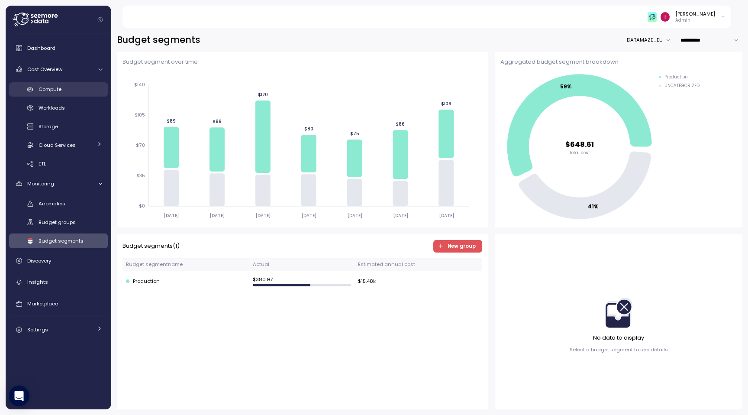
click at [53, 88] on span "Compute" at bounding box center [50, 89] width 23 height 7
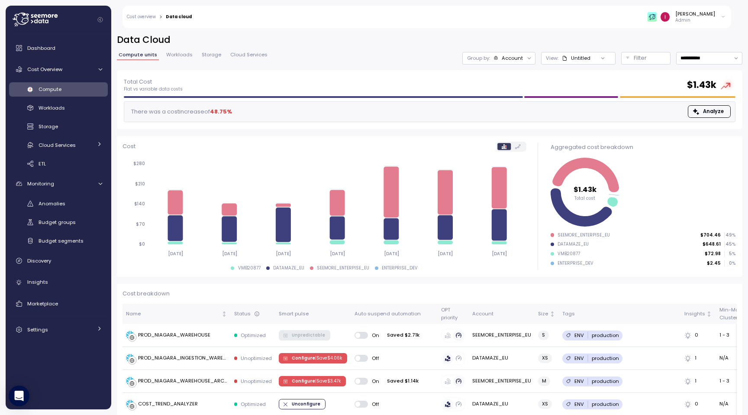
click at [177, 55] on span "Workloads" at bounding box center [179, 54] width 26 height 5
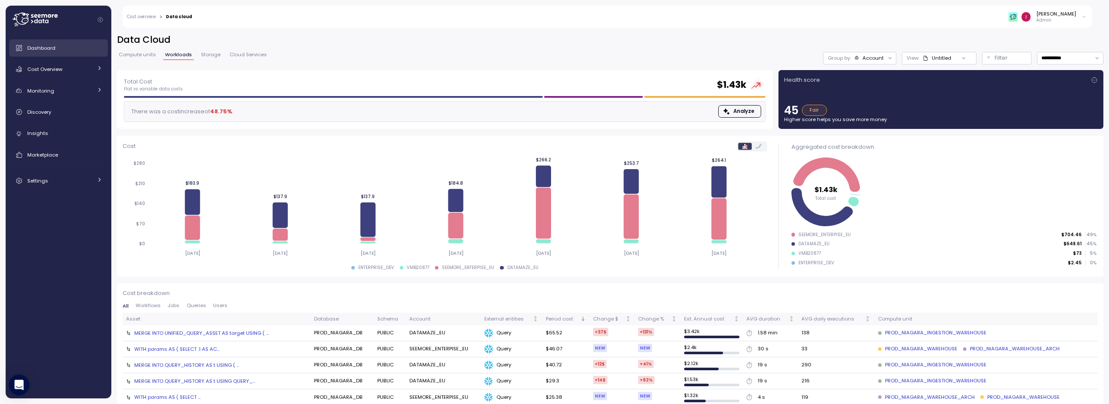
click at [45, 53] on link "Dashboard" at bounding box center [58, 47] width 99 height 17
